Goal: Task Accomplishment & Management: Use online tool/utility

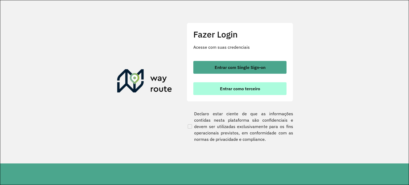
click at [233, 85] on button "Entrar como terceiro" at bounding box center [239, 88] width 93 height 13
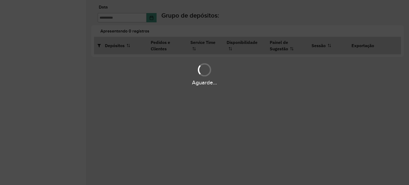
type input "**********"
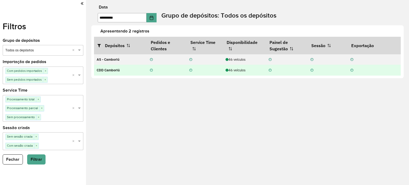
click at [238, 70] on div "46 veículos" at bounding box center [244, 70] width 38 height 5
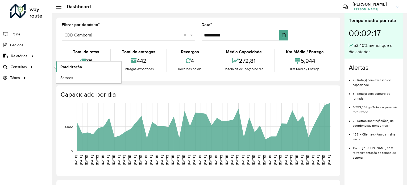
click at [80, 72] on link "Roteirização" at bounding box center [88, 66] width 65 height 11
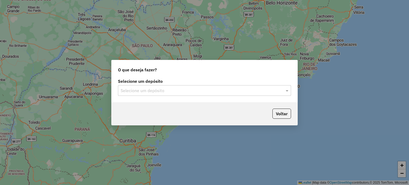
click at [185, 95] on div "Selecione um depósito" at bounding box center [204, 90] width 173 height 11
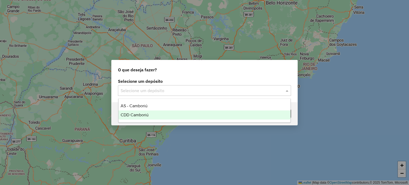
click at [171, 115] on div "CDD Camboriú" at bounding box center [204, 114] width 172 height 9
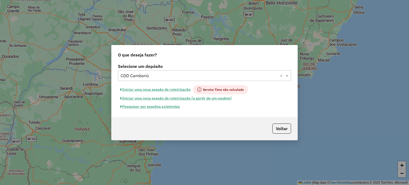
click at [154, 106] on button "Pesquisar por sessões existentes" at bounding box center [150, 106] width 64 height 8
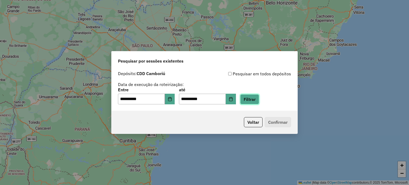
click at [258, 100] on button "Filtrar" at bounding box center [249, 99] width 19 height 10
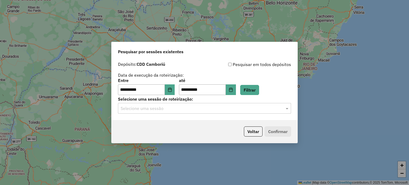
click at [198, 108] on input "text" at bounding box center [199, 108] width 157 height 6
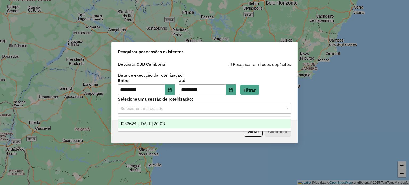
click at [188, 125] on div "1282624 - 25/09/2025 20:03" at bounding box center [204, 123] width 172 height 9
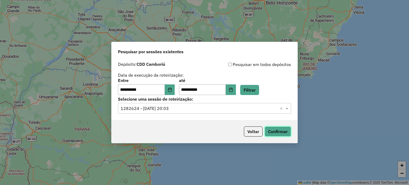
click at [279, 136] on button "Confirmar" at bounding box center [277, 131] width 26 height 10
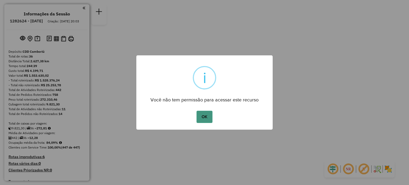
click at [202, 121] on button "OK" at bounding box center [204, 117] width 16 height 12
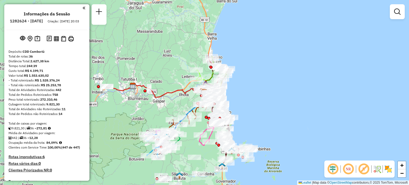
scroll to position [106, 0]
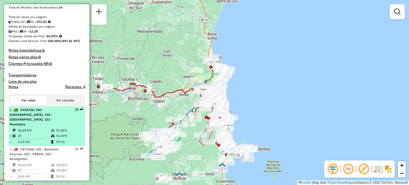
click at [33, 116] on div "1 - FVZ4J36 | 109 - Monte Alegre, 110 - Camboriú, 111 - Municípios" at bounding box center [38, 116] width 56 height 19
select select "**********"
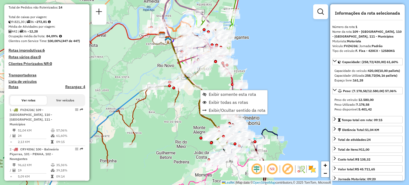
scroll to position [213, 0]
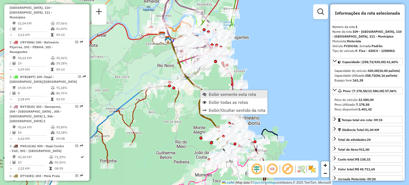
click at [209, 94] on span "Exibir somente esta rota" at bounding box center [232, 94] width 47 height 4
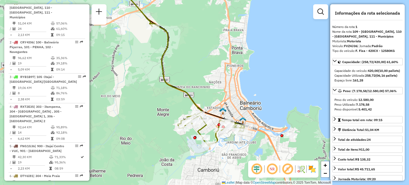
drag, startPoint x: 226, startPoint y: 119, endPoint x: 199, endPoint y: 69, distance: 56.4
click at [199, 69] on div "Janela de atendimento Grade de atendimento Capacidade Transportadoras Veículos …" at bounding box center [204, 92] width 409 height 185
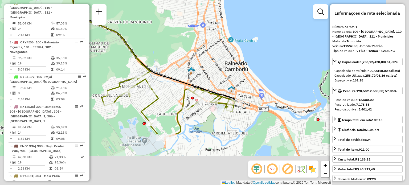
drag, startPoint x: 231, startPoint y: 107, endPoint x: 177, endPoint y: 36, distance: 88.8
click at [177, 36] on div "Janela de atendimento Grade de atendimento Capacidade Transportadoras Veículos …" at bounding box center [204, 92] width 409 height 185
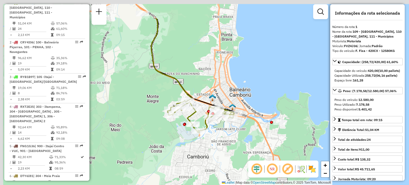
drag, startPoint x: 190, startPoint y: 48, endPoint x: 216, endPoint y: 85, distance: 45.2
click at [216, 85] on div "Janela de atendimento Grade de atendimento Capacidade Transportadoras Veículos …" at bounding box center [204, 92] width 409 height 185
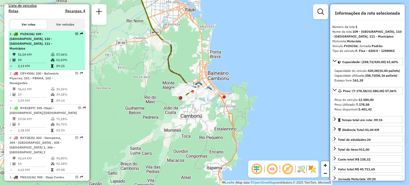
scroll to position [160, 0]
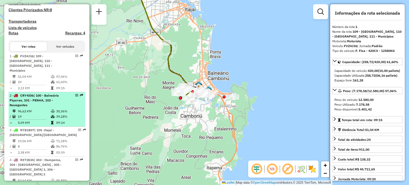
click at [41, 98] on span "| 100 - Balneário Piçarras, 101 - PENHA, 102 - Navegantes" at bounding box center [34, 100] width 49 height 14
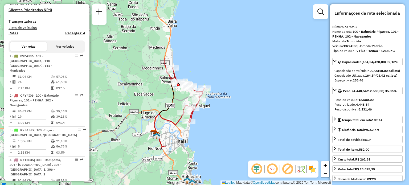
drag, startPoint x: 153, startPoint y: 101, endPoint x: 156, endPoint y: 106, distance: 6.1
click at [156, 106] on div "Janela de atendimento Grade de atendimento Capacidade Transportadoras Veículos …" at bounding box center [204, 92] width 409 height 185
click at [315, 169] on img at bounding box center [312, 169] width 9 height 9
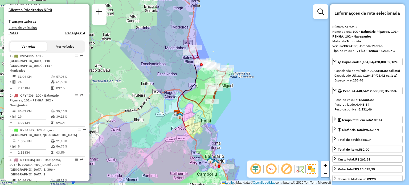
drag, startPoint x: 230, startPoint y: 121, endPoint x: 254, endPoint y: 98, distance: 32.9
click at [254, 98] on div "Janela de atendimento Grade de atendimento Capacidade Transportadoras Veículos …" at bounding box center [204, 92] width 409 height 185
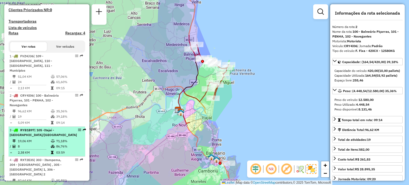
click at [38, 144] on td "8" at bounding box center [34, 146] width 33 height 5
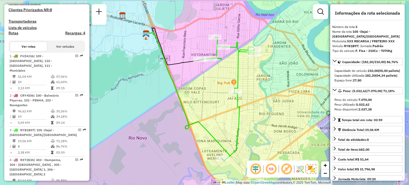
drag, startPoint x: 205, startPoint y: 97, endPoint x: 193, endPoint y: 98, distance: 12.3
click at [201, 100] on div "Janela de atendimento Grade de atendimento Capacidade Transportadoras Veículos …" at bounding box center [204, 92] width 409 height 185
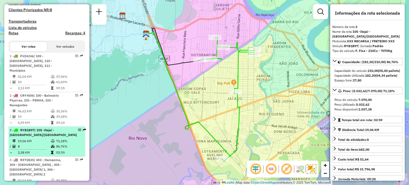
click at [44, 131] on span "| 105 -Itajaí - São Vicente/Ressacada" at bounding box center [43, 132] width 67 height 9
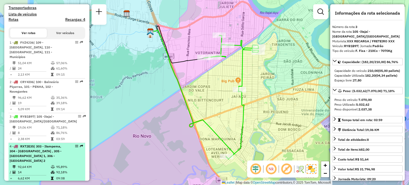
scroll to position [187, 0]
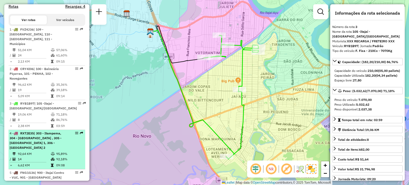
click at [43, 135] on div "4 - RXT2E35 | 303 - Itampema, 304 - Meia Praia , 305 - Porto Belo 1, 306 - Port…" at bounding box center [38, 140] width 56 height 19
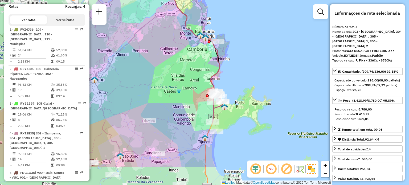
drag, startPoint x: 196, startPoint y: 89, endPoint x: 194, endPoint y: 84, distance: 5.1
click at [194, 84] on div "Janela de atendimento Grade de atendimento Capacidade Transportadoras Veículos …" at bounding box center [204, 92] width 409 height 185
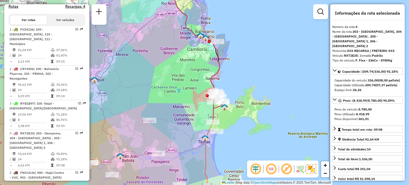
click at [288, 169] on em at bounding box center [286, 169] width 13 height 13
click at [287, 170] on em at bounding box center [286, 169] width 13 height 13
click at [273, 169] on em at bounding box center [270, 169] width 13 height 13
click at [178, 101] on div "Janela de atendimento Grade de atendimento Capacidade Transportadoras Veículos …" at bounding box center [204, 92] width 409 height 185
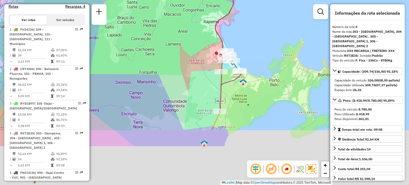
drag, startPoint x: 199, startPoint y: 118, endPoint x: 180, endPoint y: 66, distance: 55.3
click at [180, 66] on div "Janela de atendimento Grade de atendimento Capacidade Transportadoras Veículos …" at bounding box center [204, 92] width 409 height 185
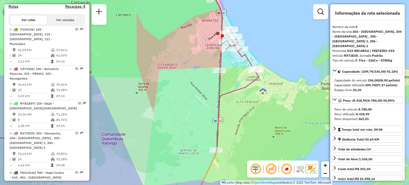
drag, startPoint x: 272, startPoint y: 53, endPoint x: 259, endPoint y: 63, distance: 16.0
click at [259, 63] on div "Janela de atendimento Grade de atendimento Capacidade Transportadoras Veículos …" at bounding box center [204, 92] width 409 height 185
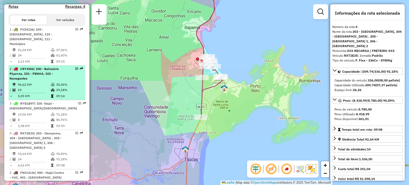
click at [28, 75] on div "2 - CRY4I06 | 100 - Balneário Piçarras, 101 - PENHA, 102 - Navegantes" at bounding box center [38, 74] width 56 height 14
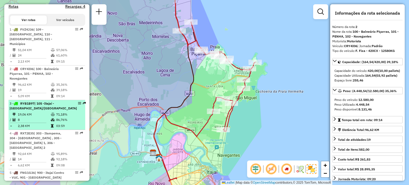
click at [25, 106] on span "| 105 -Itajaí - São Vicente/Ressacada" at bounding box center [43, 105] width 67 height 9
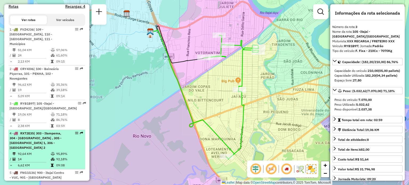
click at [54, 139] on span "| 303 - Itampema, 304 - Meia Praia , 305 - Porto Belo 1, 306 - Porto Belo 2" at bounding box center [36, 140] width 52 height 18
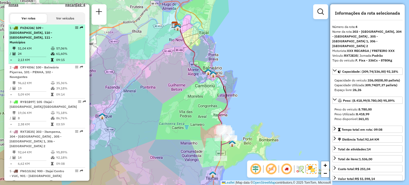
scroll to position [213, 0]
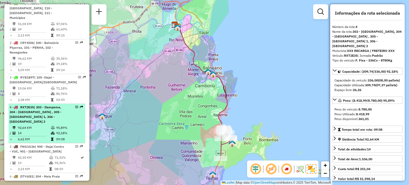
click at [44, 109] on div "4 - RXT2E35 | 303 - Itampema, 304 - Meia Praia , 305 - Porto Belo 1, 306 - Port…" at bounding box center [38, 114] width 56 height 19
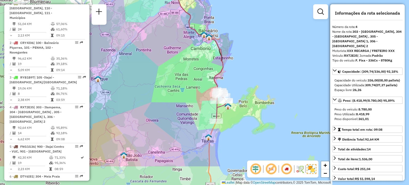
drag, startPoint x: 253, startPoint y: 114, endPoint x: 249, endPoint y: 76, distance: 37.5
click at [249, 76] on div "Janela de atendimento Grade de atendimento Capacidade Transportadoras Veículos …" at bounding box center [204, 92] width 409 height 185
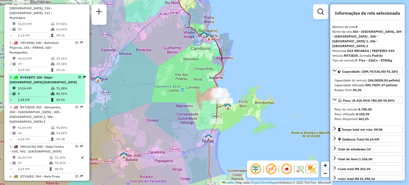
click at [25, 80] on span "| 105 -Itajaí - São Vicente/Ressacada" at bounding box center [43, 79] width 67 height 9
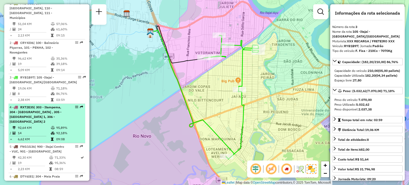
click at [34, 114] on div "4 - RXT2E35 | 303 - Itampema, 304 - Meia Praia , 305 - Porto Belo 1, 306 - Port…" at bounding box center [38, 114] width 56 height 19
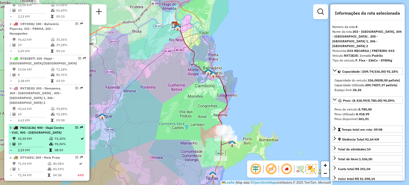
scroll to position [239, 0]
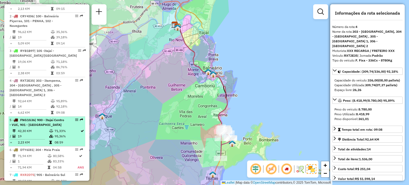
click at [47, 121] on span "| 900 - Itajaí Centro - VUC, 901 - Praia Brava" at bounding box center [37, 122] width 55 height 9
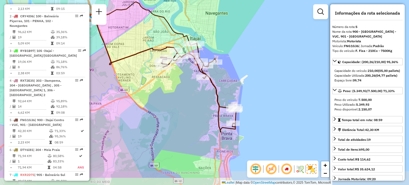
drag, startPoint x: 229, startPoint y: 132, endPoint x: 186, endPoint y: 105, distance: 50.2
click at [186, 105] on div "Janela de atendimento Grade de atendimento Capacidade Transportadoras Veículos …" at bounding box center [204, 92] width 409 height 185
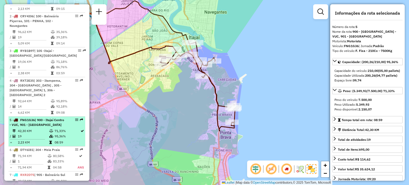
click at [42, 120] on span "| 900 - Itajaí Centro - VUC, 901 - Praia Brava" at bounding box center [37, 122] width 55 height 9
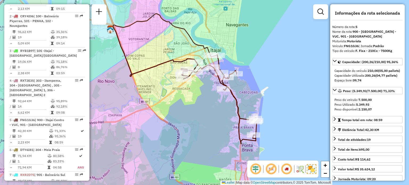
drag, startPoint x: 201, startPoint y: 140, endPoint x: 185, endPoint y: 131, distance: 18.3
click at [185, 131] on div "Janela de atendimento Grade de atendimento Capacidade Transportadoras Veículos …" at bounding box center [204, 92] width 409 height 185
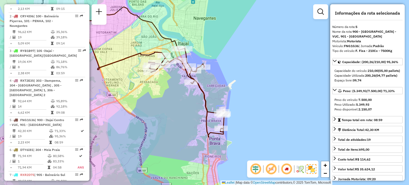
drag, startPoint x: 213, startPoint y: 120, endPoint x: 181, endPoint y: 113, distance: 33.1
click at [181, 113] on div "Janela de atendimento Grade de atendimento Capacidade Transportadoras Veículos …" at bounding box center [204, 92] width 409 height 185
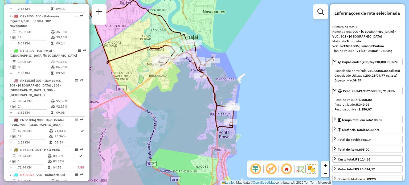
drag, startPoint x: 178, startPoint y: 104, endPoint x: 187, endPoint y: 98, distance: 11.3
click at [187, 98] on div "Janela de atendimento Grade de atendimento Capacidade Transportadoras Veículos …" at bounding box center [204, 92] width 409 height 185
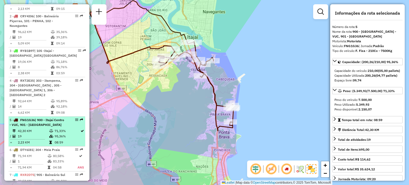
click at [52, 128] on td at bounding box center [51, 130] width 5 height 5
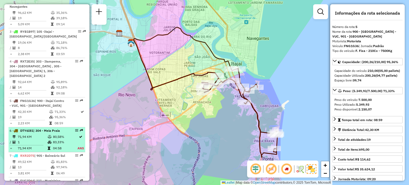
scroll to position [266, 0]
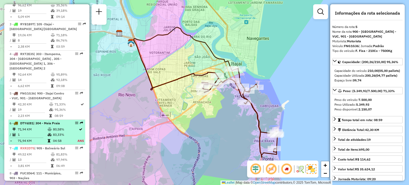
click at [49, 128] on icon at bounding box center [50, 129] width 4 height 3
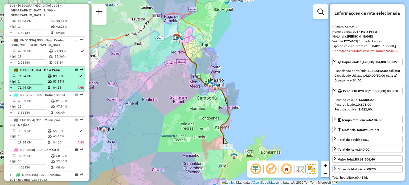
scroll to position [319, 0]
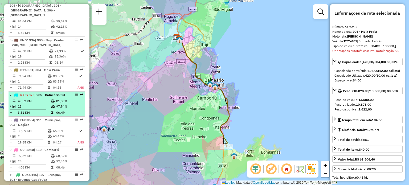
click at [49, 93] on div "7 - RXR2D75 | 905 - Balneário Sul" at bounding box center [38, 95] width 56 height 5
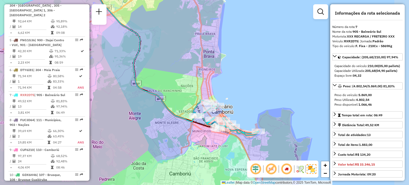
drag, startPoint x: 249, startPoint y: 154, endPoint x: 233, endPoint y: 141, distance: 20.7
click at [233, 141] on div "Janela de atendimento Grade de atendimento Capacidade Transportadoras Veículos …" at bounding box center [204, 92] width 409 height 185
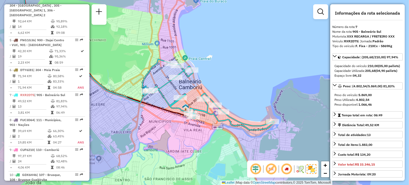
drag, startPoint x: 232, startPoint y: 142, endPoint x: 225, endPoint y: 141, distance: 7.2
click at [225, 141] on div "Janela de atendimento Grade de atendimento Capacidade Transportadoras Veículos …" at bounding box center [204, 92] width 409 height 185
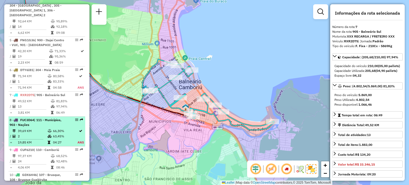
click at [35, 122] on div "8 - FUC3D64 | 111 - Municípios, 903 - Nações" at bounding box center [38, 123] width 56 height 10
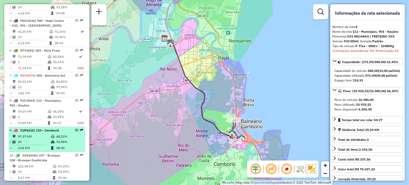
scroll to position [346, 0]
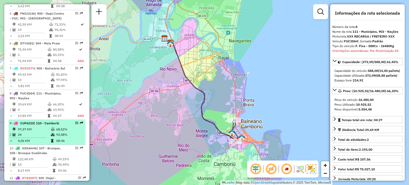
click at [44, 128] on td "97,37 KM" at bounding box center [34, 129] width 33 height 5
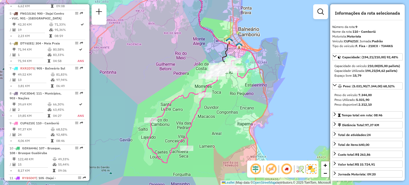
drag, startPoint x: 254, startPoint y: 121, endPoint x: 250, endPoint y: 108, distance: 12.7
click at [250, 108] on div "Janela de atendimento Grade de atendimento Capacidade Transportadoras Veículos …" at bounding box center [204, 92] width 409 height 185
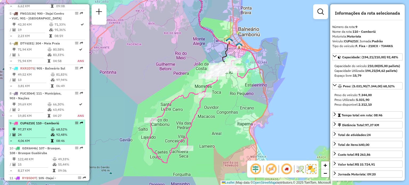
click at [44, 127] on td "97,37 KM" at bounding box center [34, 129] width 33 height 5
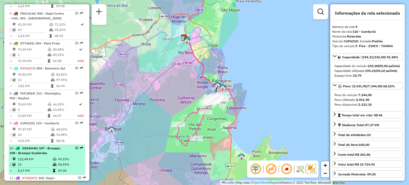
click at [43, 153] on span "| 107 - Brusque, 108 - Brusque Guabiruba" at bounding box center [35, 150] width 51 height 9
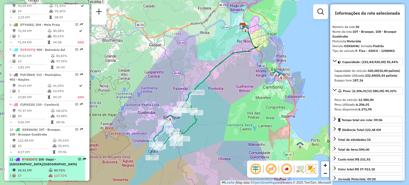
scroll to position [373, 0]
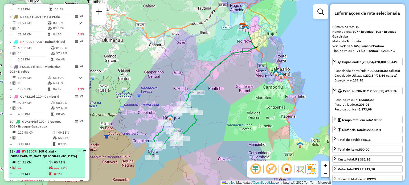
click at [46, 152] on span "| 105 -Itajaí - São Vicente/Ressacada" at bounding box center [43, 153] width 67 height 9
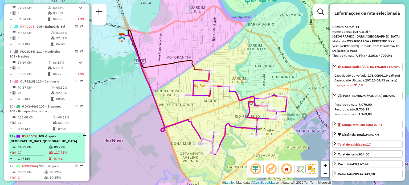
scroll to position [399, 0]
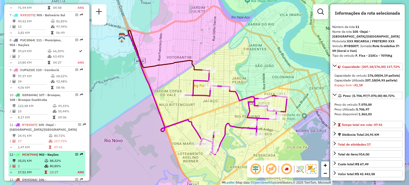
click at [53, 158] on td "88,32%" at bounding box center [60, 160] width 22 height 5
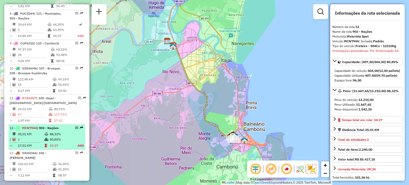
click at [57, 137] on td "80,85%" at bounding box center [60, 139] width 22 height 5
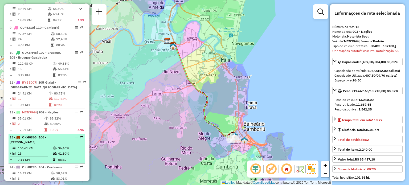
scroll to position [452, 0]
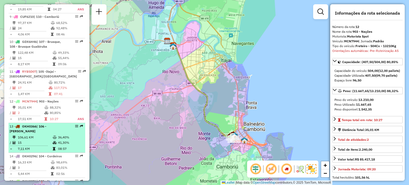
click at [57, 126] on div "13 - OKH0366 | 106 - Itajaí Itaipava" at bounding box center [38, 129] width 56 height 10
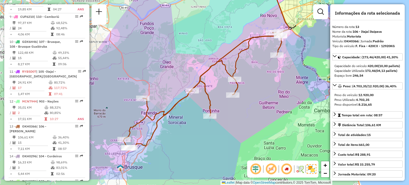
drag, startPoint x: 195, startPoint y: 129, endPoint x: 197, endPoint y: 125, distance: 4.0
click at [197, 125] on div "Janela de atendimento Grade de atendimento Capacidade Transportadoras Veículos …" at bounding box center [204, 92] width 409 height 185
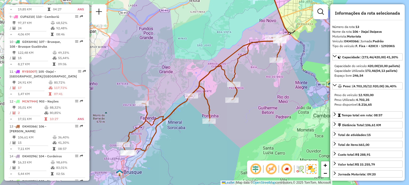
drag, startPoint x: 196, startPoint y: 124, endPoint x: 194, endPoint y: 127, distance: 2.9
click at [194, 127] on div "Janela de atendimento Grade de atendimento Capacidade Transportadoras Veículos …" at bounding box center [204, 92] width 409 height 185
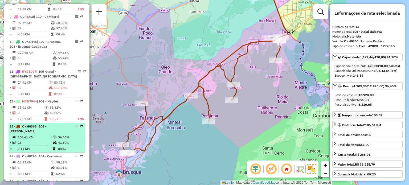
click at [46, 126] on span "| 106 - Itajaí Itaipava" at bounding box center [28, 128] width 37 height 9
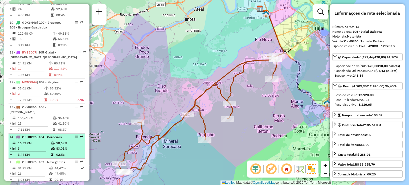
scroll to position [479, 0]
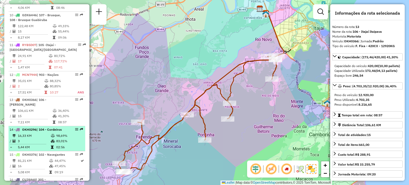
click at [48, 131] on div "14 - OKH0296 | 104 - Cordeiros" at bounding box center [38, 129] width 56 height 5
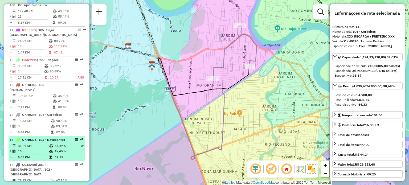
scroll to position [506, 0]
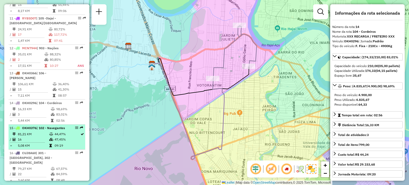
click at [44, 135] on td "81,21 KM" at bounding box center [33, 133] width 31 height 5
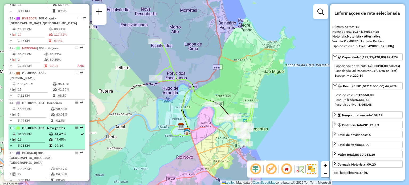
click at [40, 137] on td "81,21 KM" at bounding box center [33, 133] width 31 height 5
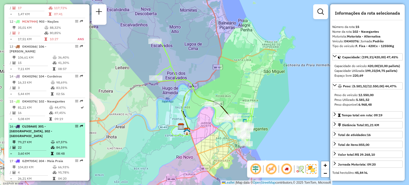
click at [41, 135] on span "| 301 - Casa Branca, 302 - Morretes" at bounding box center [31, 131] width 43 height 14
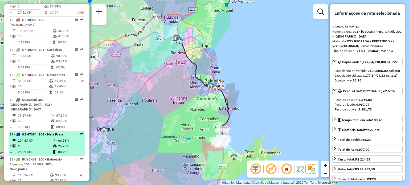
click at [42, 140] on td "104,83 KM" at bounding box center [35, 140] width 35 height 5
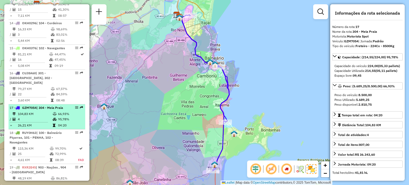
click at [46, 139] on div "18 - RUY0H63 | 100 - Balneário Piçarras, 101 - PENHA, 102 - Navegantes" at bounding box center [38, 137] width 56 height 14
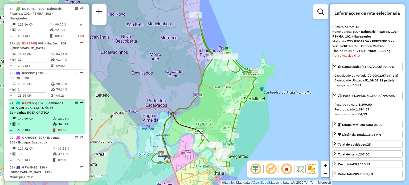
scroll to position [736, 0]
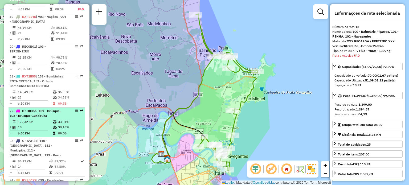
click at [47, 119] on td "122,32 KM" at bounding box center [35, 121] width 35 height 5
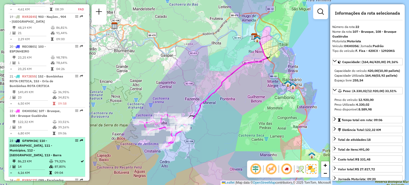
click at [44, 140] on span "| 110 - Camboriú, 111 - Municípios, 112 - Nova Esperança, 113 - Barra" at bounding box center [36, 148] width 52 height 18
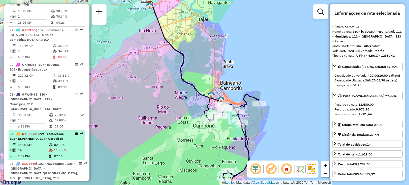
scroll to position [789, 0]
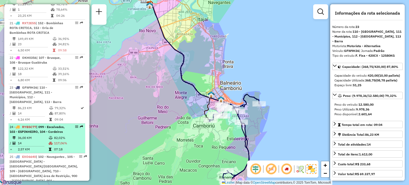
click at [45, 140] on td "14" at bounding box center [33, 142] width 31 height 5
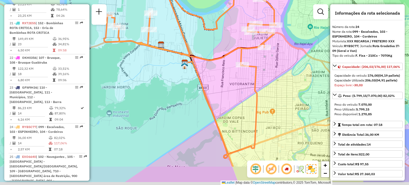
drag, startPoint x: 202, startPoint y: 129, endPoint x: 198, endPoint y: 120, distance: 9.5
click at [198, 120] on div "Janela de atendimento Grade de atendimento Capacidade Transportadoras Veículos …" at bounding box center [204, 92] width 409 height 185
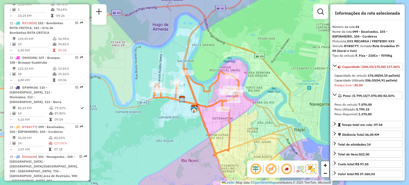
drag, startPoint x: 192, startPoint y: 113, endPoint x: 193, endPoint y: 120, distance: 7.3
click at [193, 120] on div "Janela de atendimento Grade de atendimento Capacidade Transportadoras Veículos …" at bounding box center [204, 92] width 409 height 185
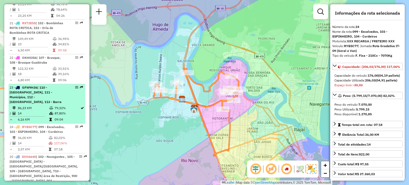
click at [29, 95] on span "| 110 - Camboriú, 111 - Municípios, 112 - Nova Esperança, 113 - Barra" at bounding box center [36, 94] width 52 height 18
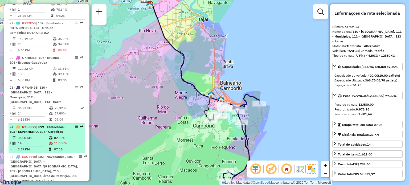
click at [51, 130] on div "24 - RYB5C77 | 099 - Escalvados, 103 - ESPINHEIRO, 104 - Cordeiros" at bounding box center [38, 130] width 56 height 10
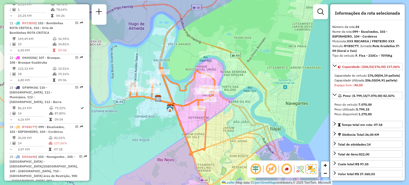
drag, startPoint x: 171, startPoint y: 108, endPoint x: 158, endPoint y: 115, distance: 14.9
click at [158, 115] on div "Janela de atendimento Grade de atendimento Capacidade Transportadoras Veículos …" at bounding box center [204, 92] width 409 height 185
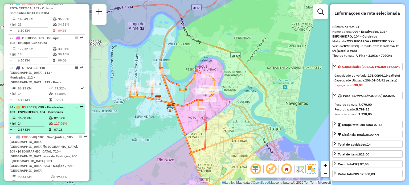
scroll to position [816, 0]
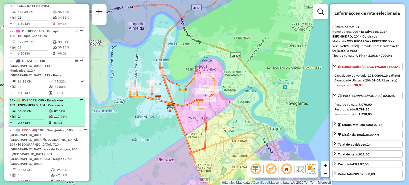
click at [42, 114] on td "14" at bounding box center [33, 116] width 31 height 5
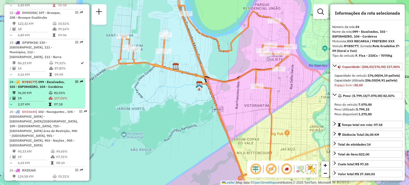
scroll to position [842, 0]
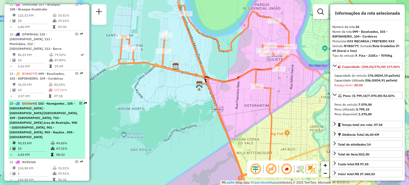
click at [45, 110] on span "| 102 - Navegantes , 105 -Itajaí - São Vicente/Ressacada, 109 - Monte Alegre, 7…" at bounding box center [44, 120] width 68 height 38
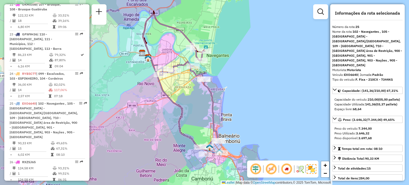
drag, startPoint x: 168, startPoint y: 118, endPoint x: 146, endPoint y: 109, distance: 23.6
click at [146, 109] on div "Janela de atendimento Grade de atendimento Capacidade Transportadoras Veículos …" at bounding box center [204, 92] width 409 height 185
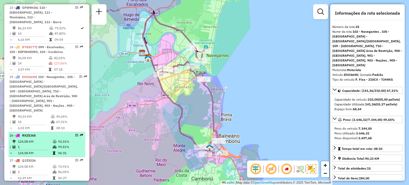
click at [38, 144] on td "1" at bounding box center [35, 146] width 35 height 5
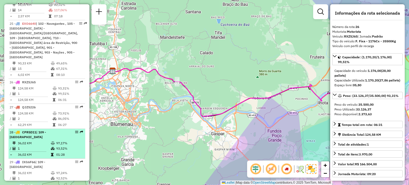
click at [30, 129] on li "28 - CPR5D11 | 109 - Monte Alegre 36,02 KM 97,17% / 1 93,52% = 36,02 KM 01:28" at bounding box center [47, 144] width 77 height 30
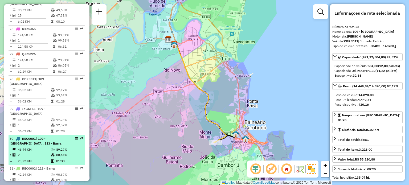
click at [37, 136] on div "30 - REC0001 | 109 - Monte Alegre, 113 - Barra" at bounding box center [38, 141] width 56 height 10
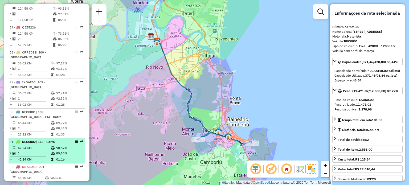
click at [36, 145] on td "42,24 KM" at bounding box center [34, 147] width 33 height 5
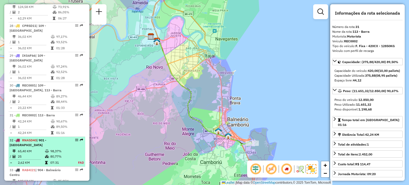
click at [38, 140] on div "32 - RNA5D40 | 901 - Praia Brava" at bounding box center [38, 143] width 56 height 10
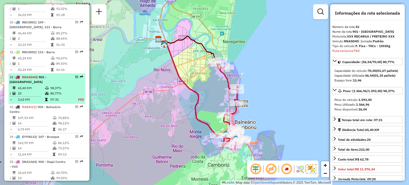
scroll to position [1155, 0]
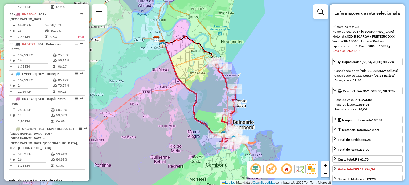
drag, startPoint x: 171, startPoint y: 137, endPoint x: 152, endPoint y: 137, distance: 18.4
click at [152, 137] on div "Janela de atendimento Grade de atendimento Capacidade Transportadoras Veículos …" at bounding box center [204, 92] width 409 height 185
